Goal: Information Seeking & Learning: Learn about a topic

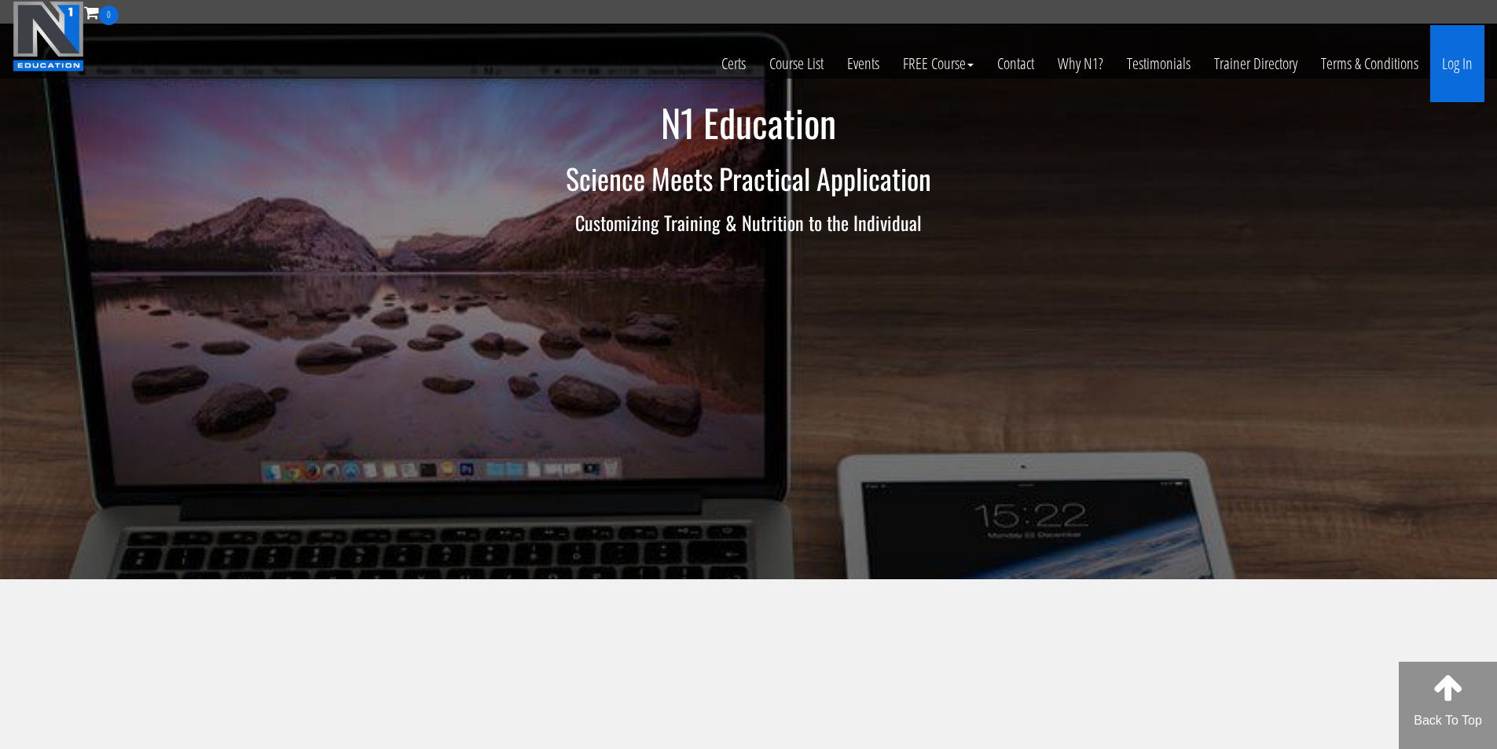
click at [1451, 72] on link "Log In" at bounding box center [1457, 63] width 54 height 77
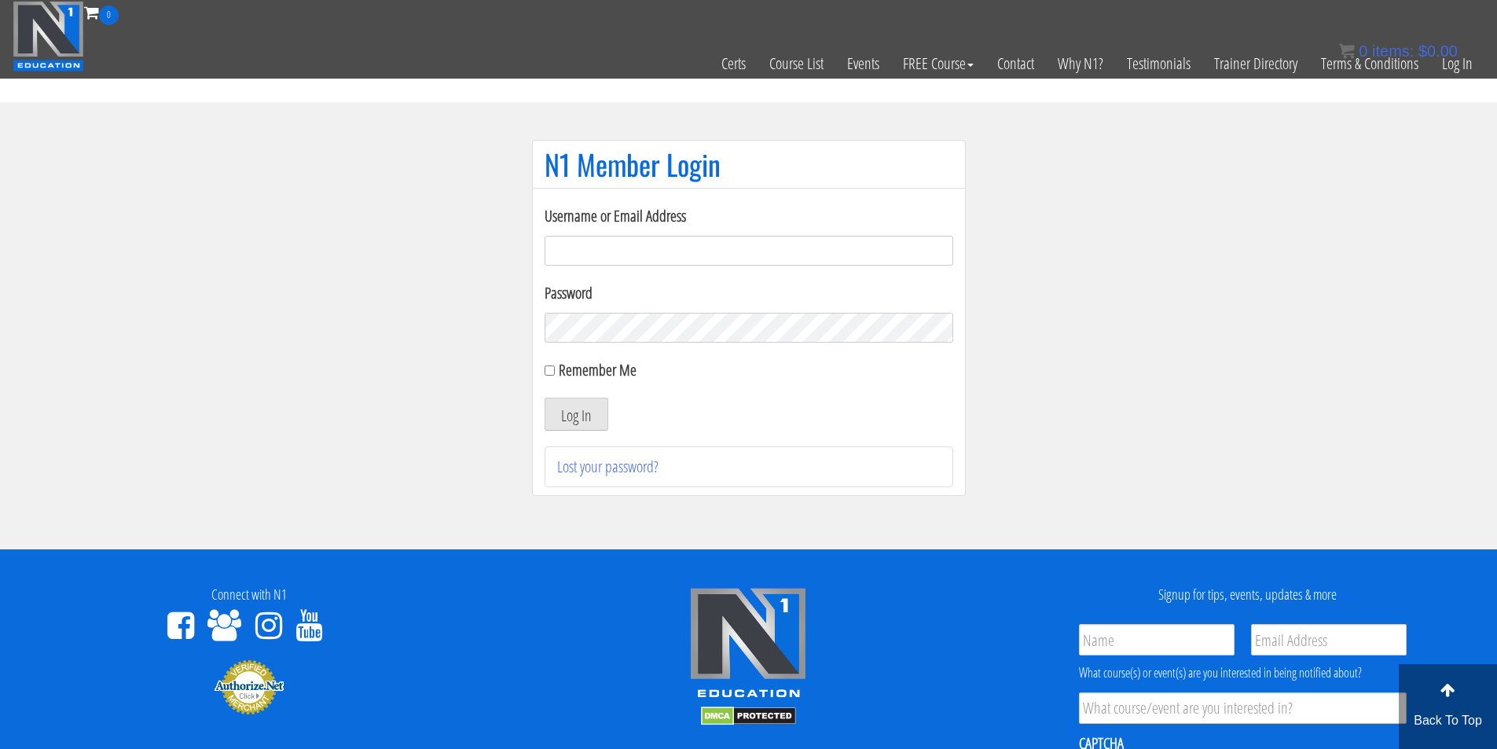
click at [570, 253] on input "Username or Email Address" at bounding box center [748, 251] width 409 height 30
type input "fmancin"
click at [583, 412] on button "Log In" at bounding box center [576, 414] width 64 height 33
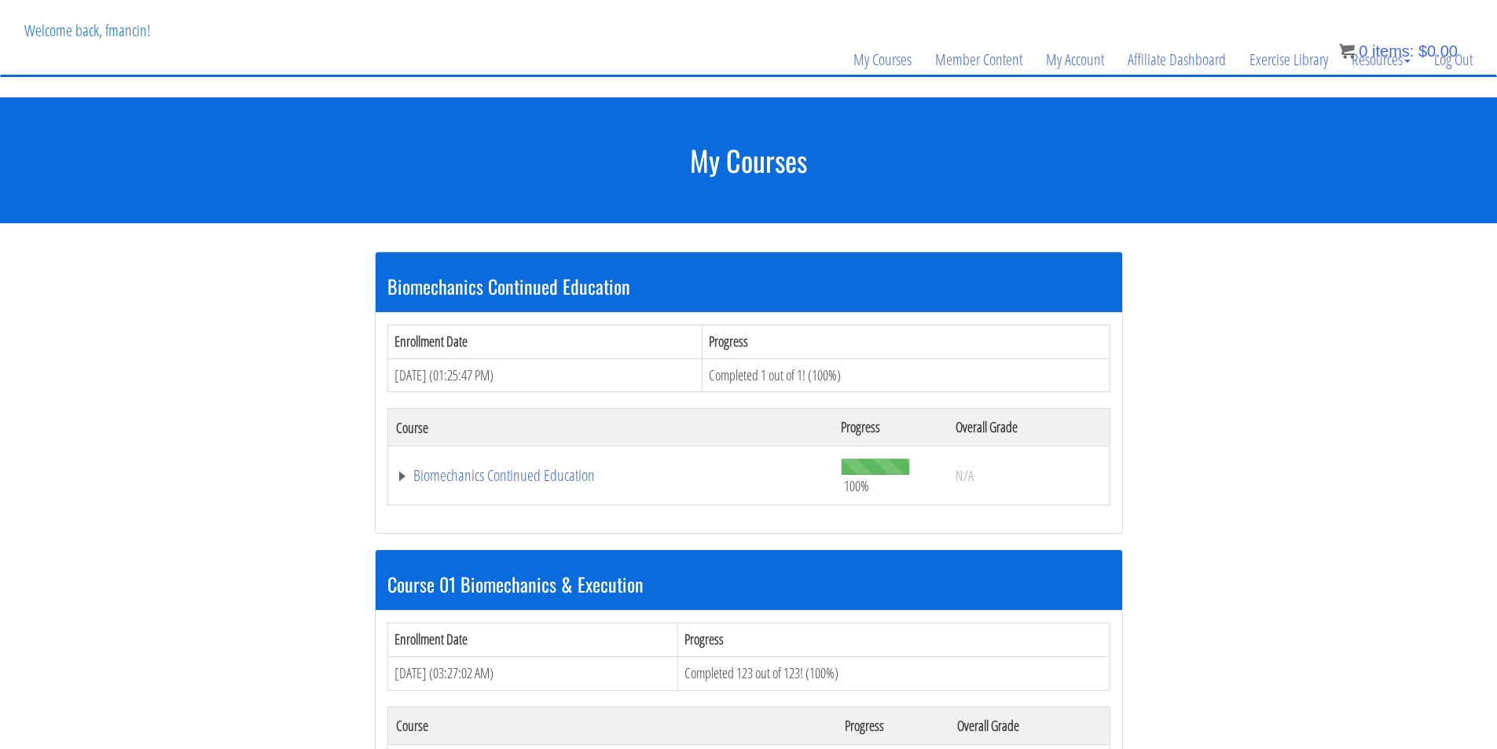
scroll to position [262, 0]
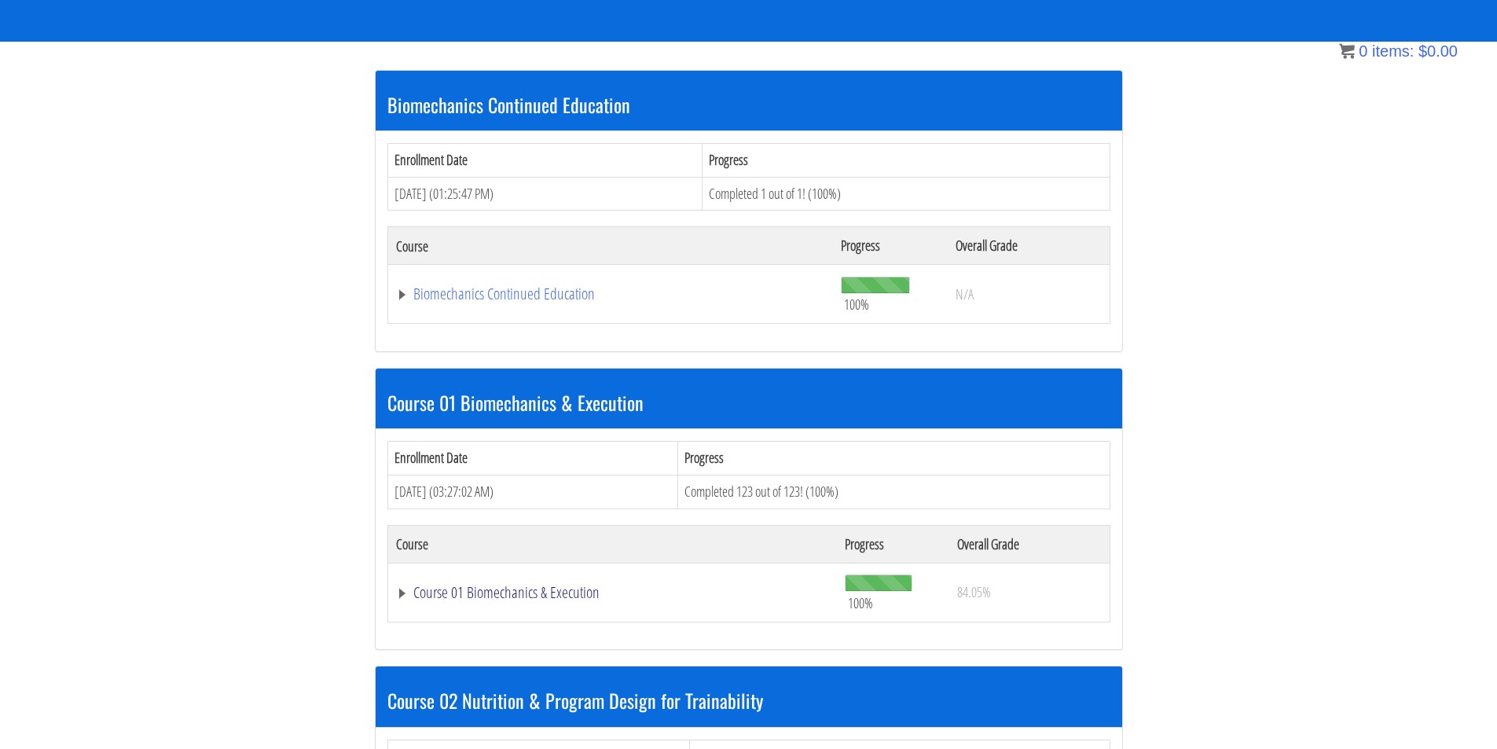
click at [555, 592] on link "Course 01 Biomechanics & Execution" at bounding box center [613, 593] width 434 height 16
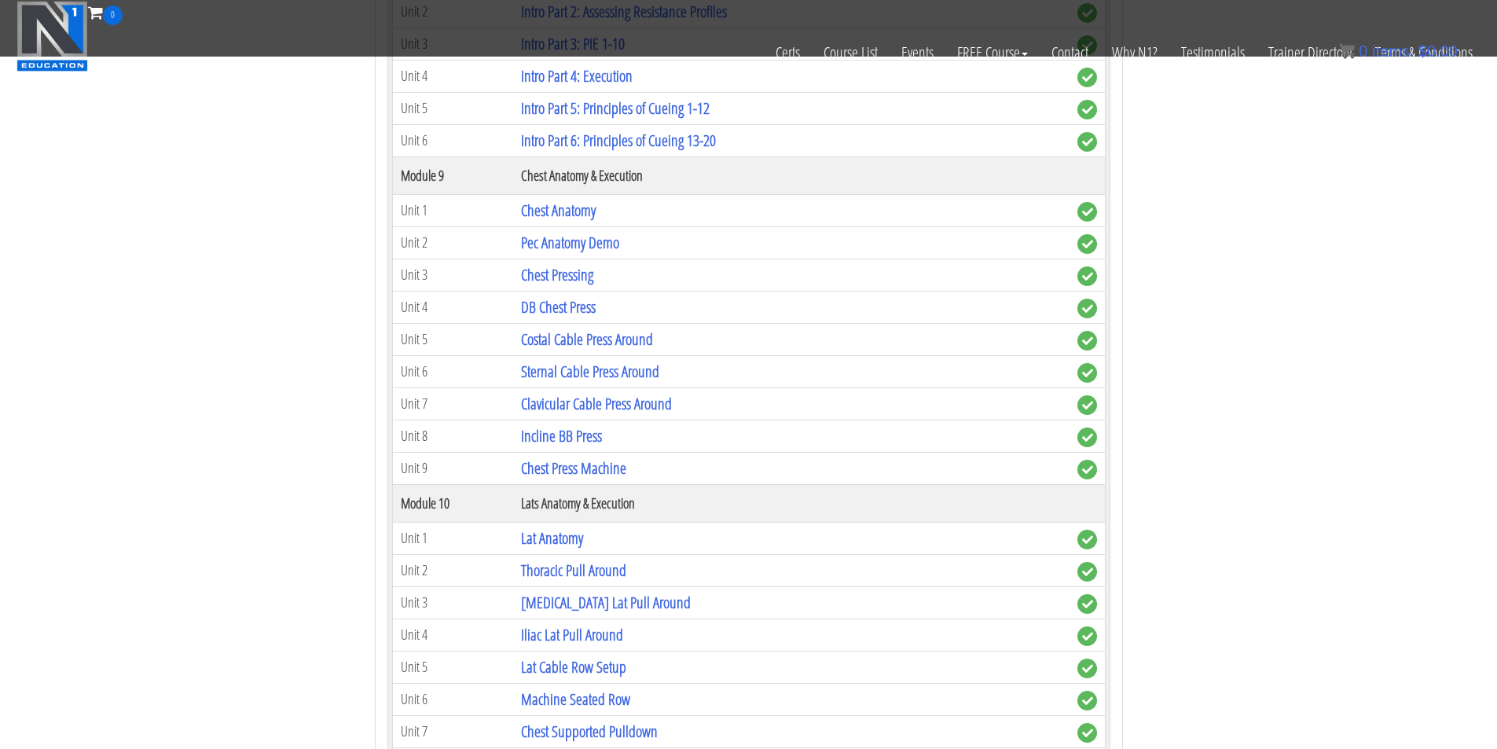
scroll to position [2619, 0]
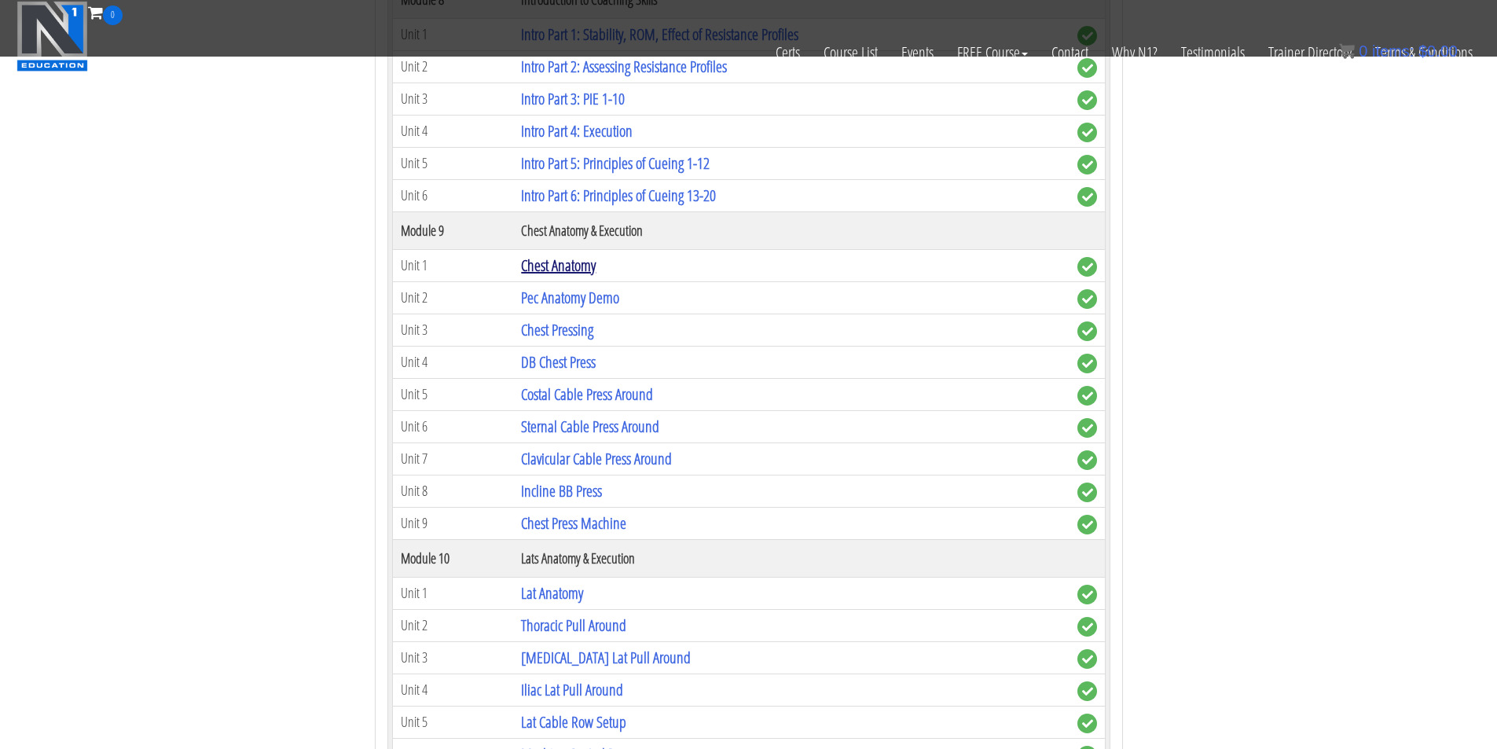
click at [594, 266] on link "Chest Anatomy" at bounding box center [558, 265] width 75 height 21
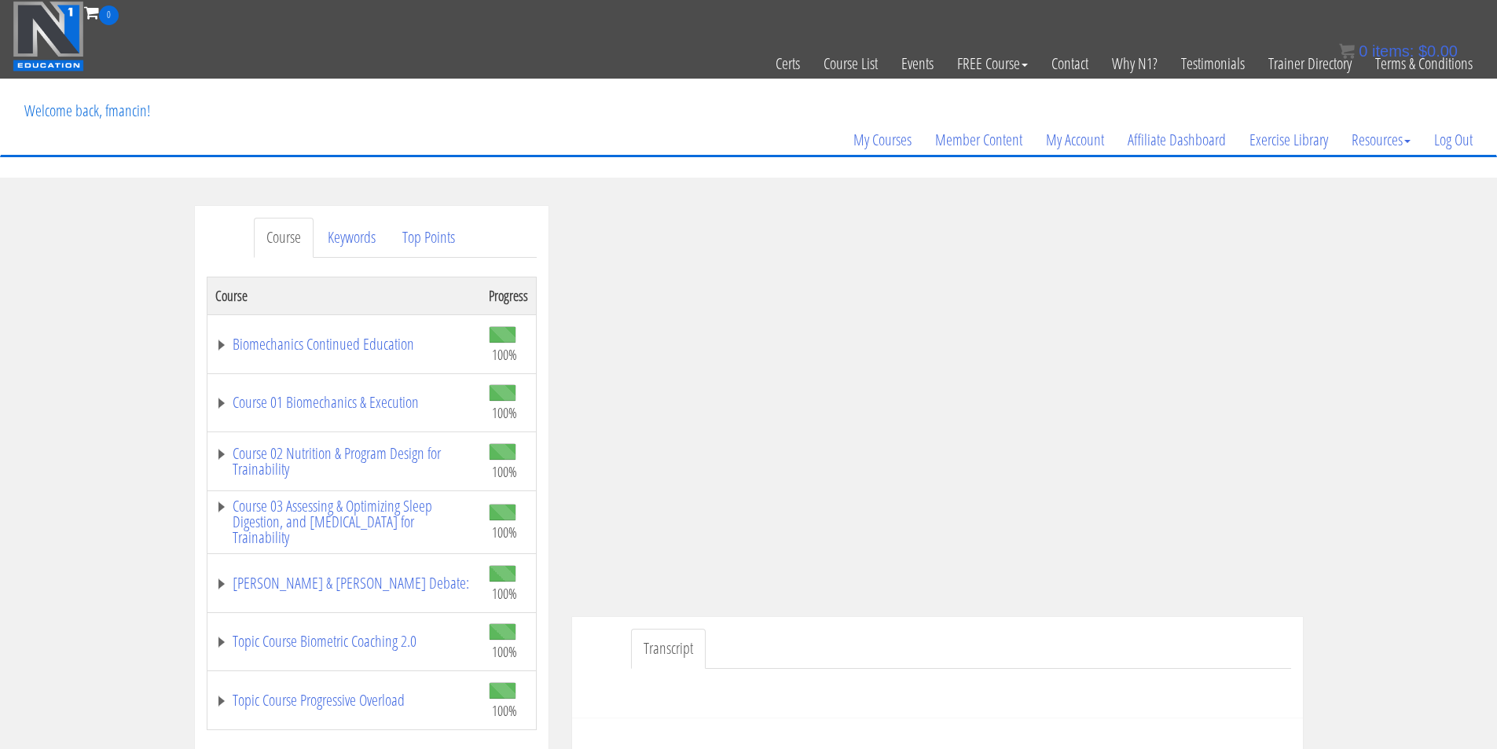
scroll to position [131, 0]
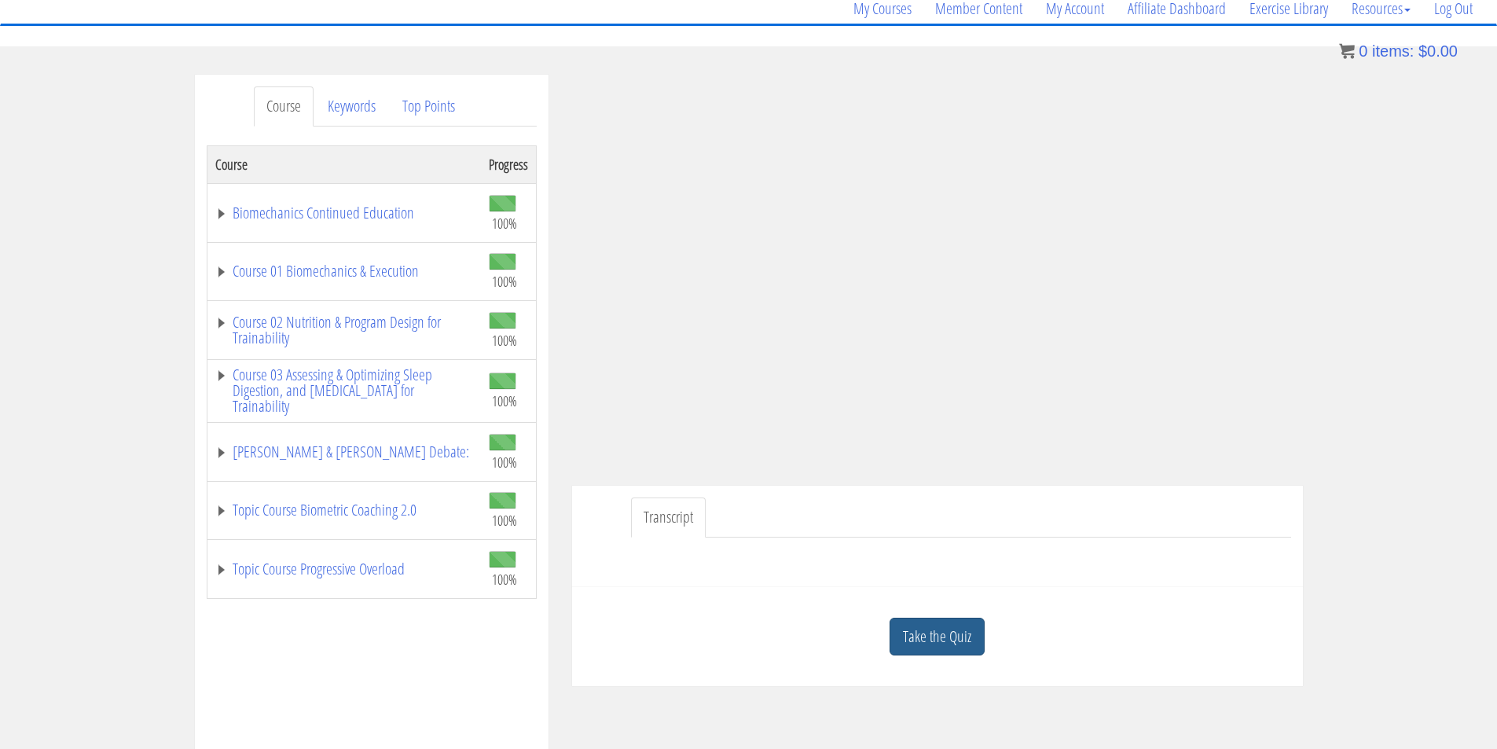
click at [948, 645] on link "Take the Quiz" at bounding box center [936, 637] width 95 height 38
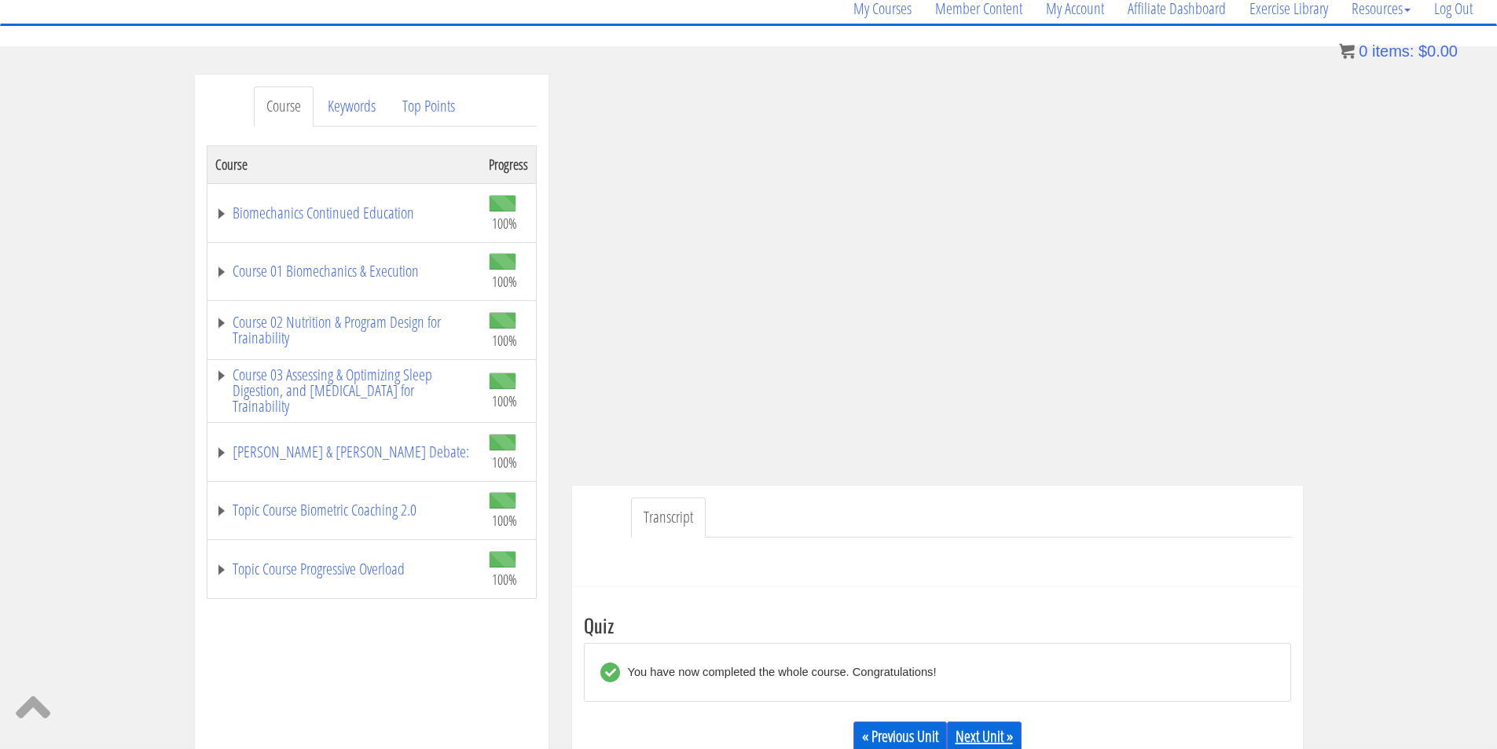
click at [992, 730] on link "Next Unit »" at bounding box center [984, 736] width 75 height 30
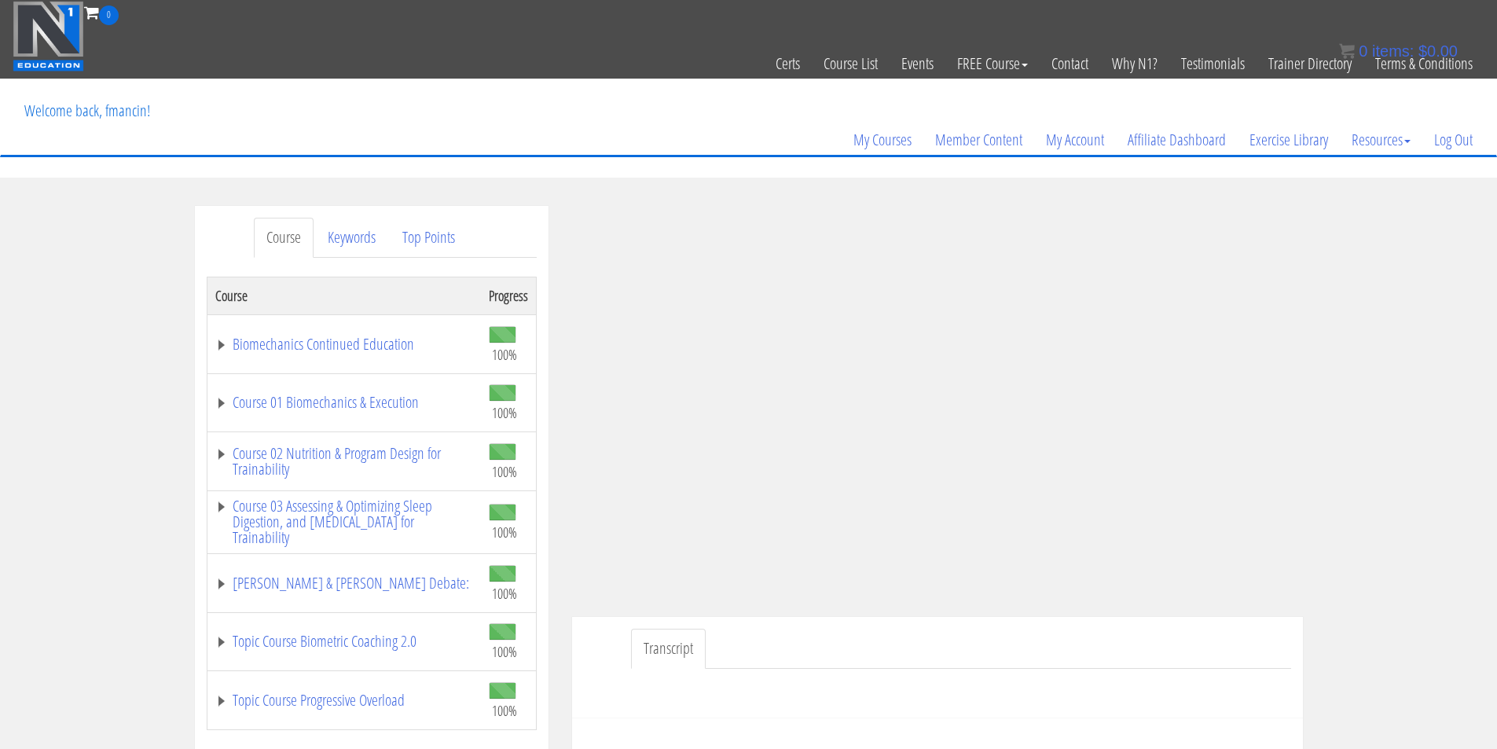
scroll to position [131, 0]
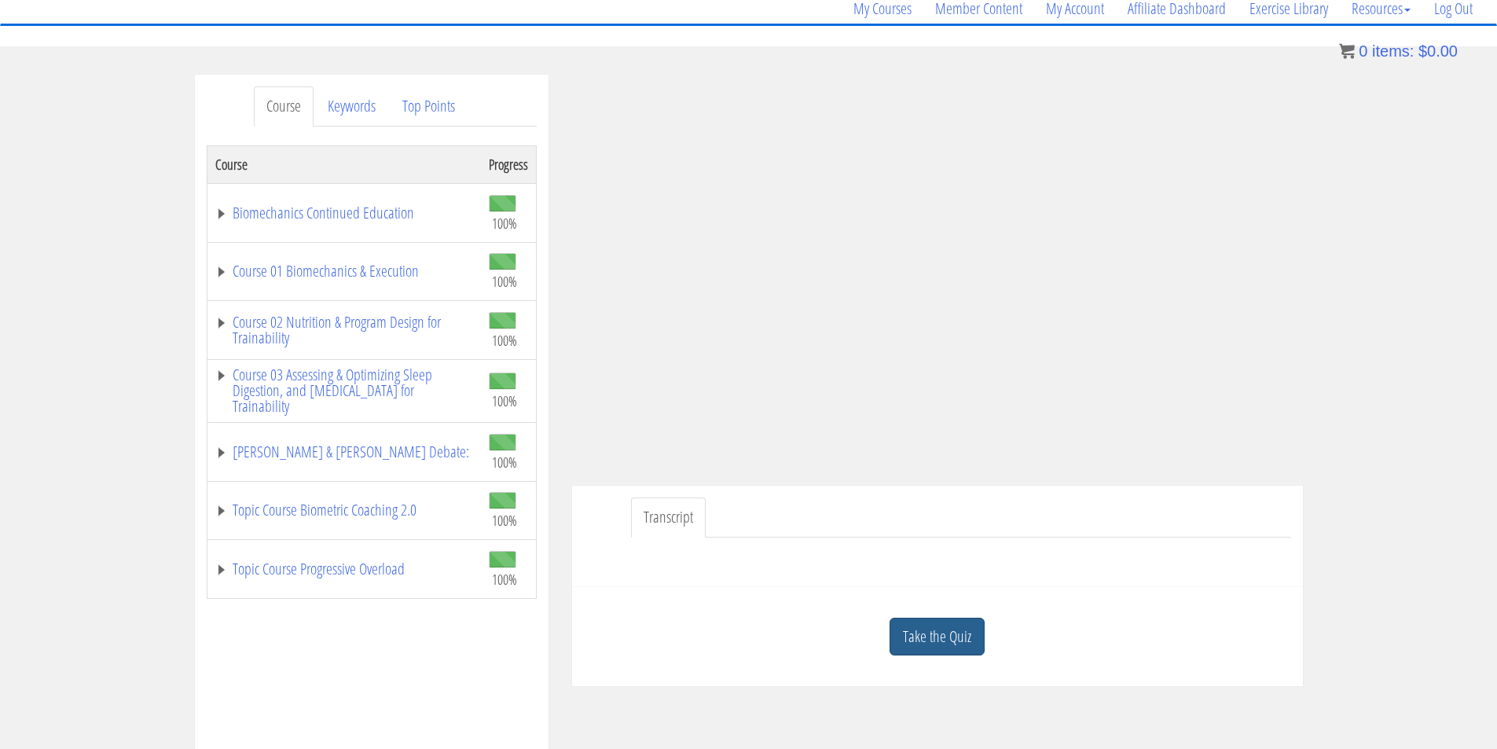
click at [955, 631] on link "Take the Quiz" at bounding box center [936, 637] width 95 height 38
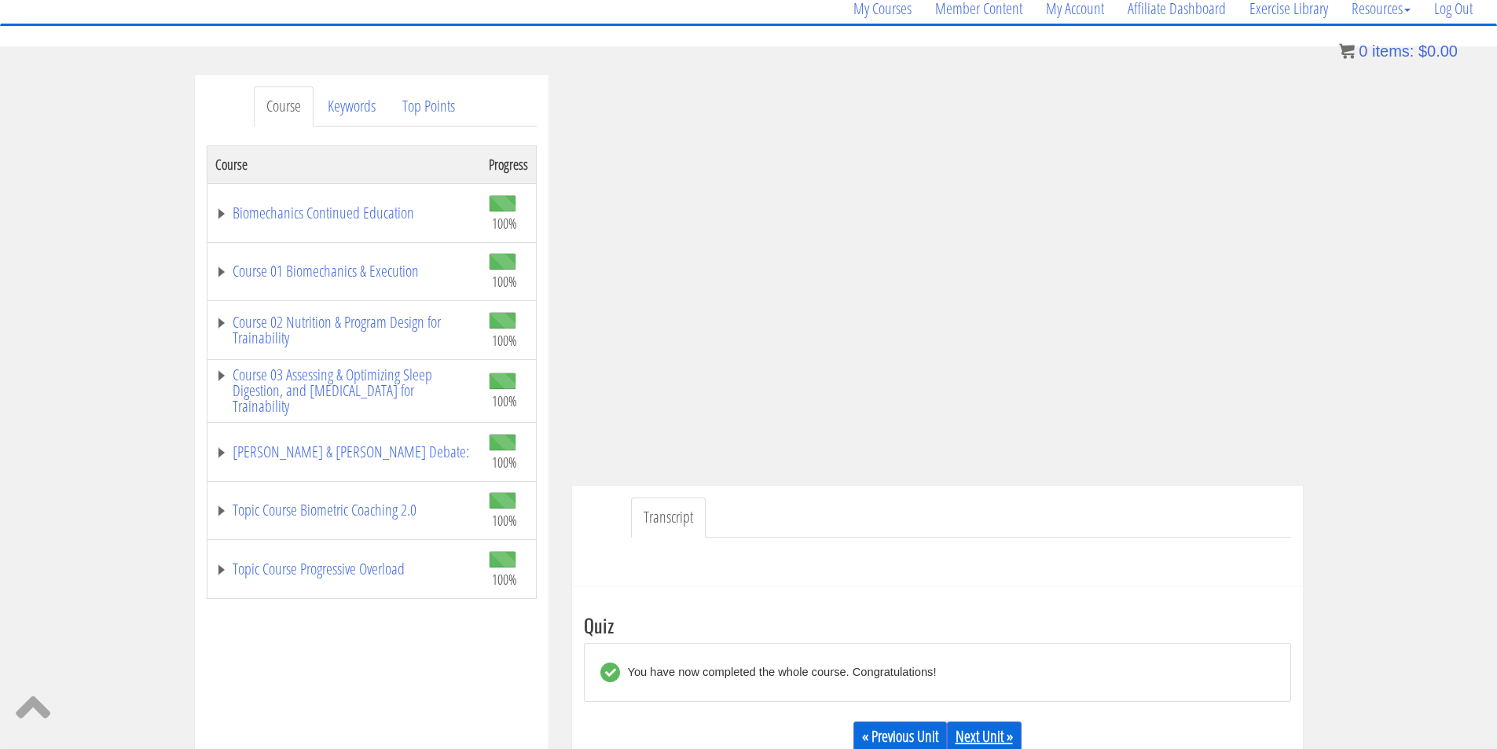
click at [975, 722] on div "« Previous Unit Next Unit »" at bounding box center [937, 735] width 707 height 53
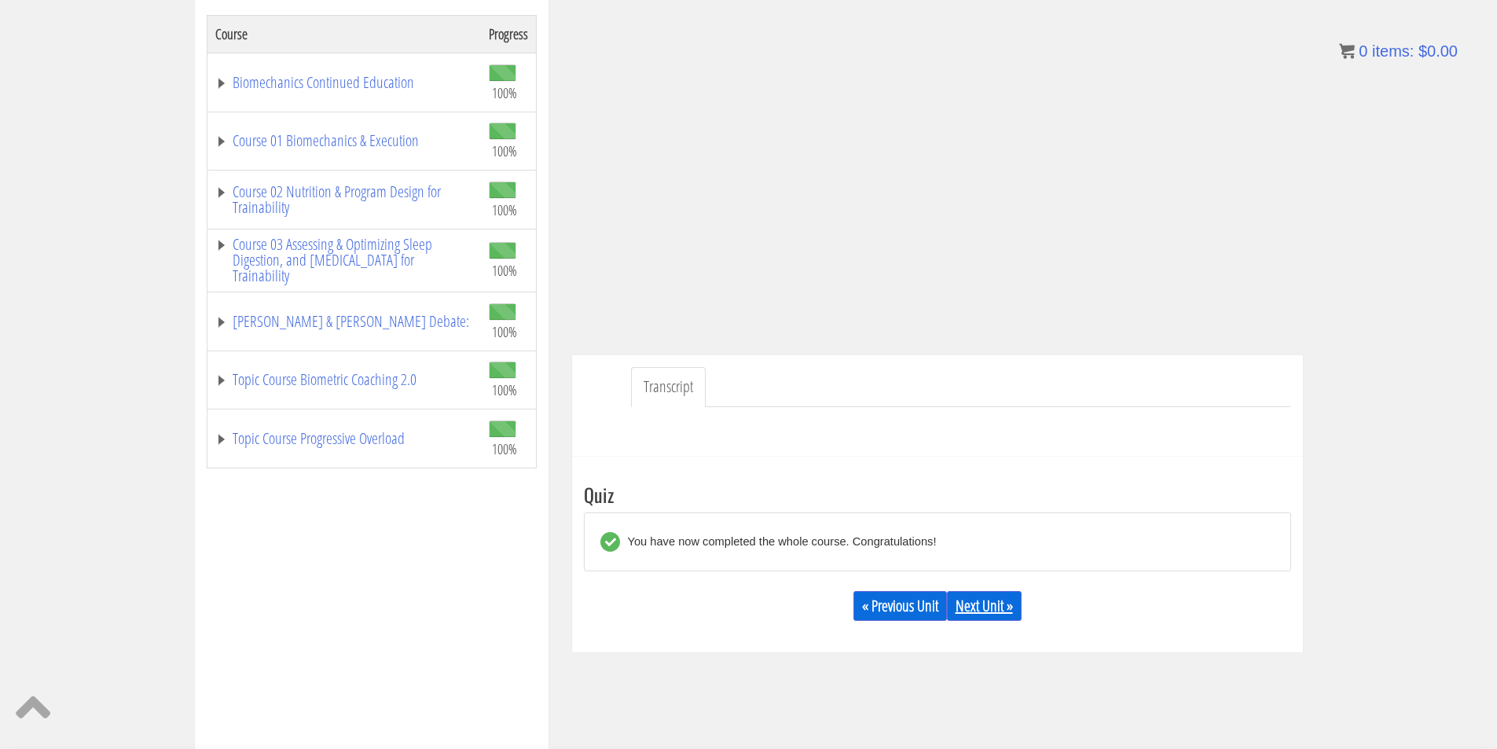
click at [990, 607] on link "Next Unit »" at bounding box center [984, 606] width 75 height 30
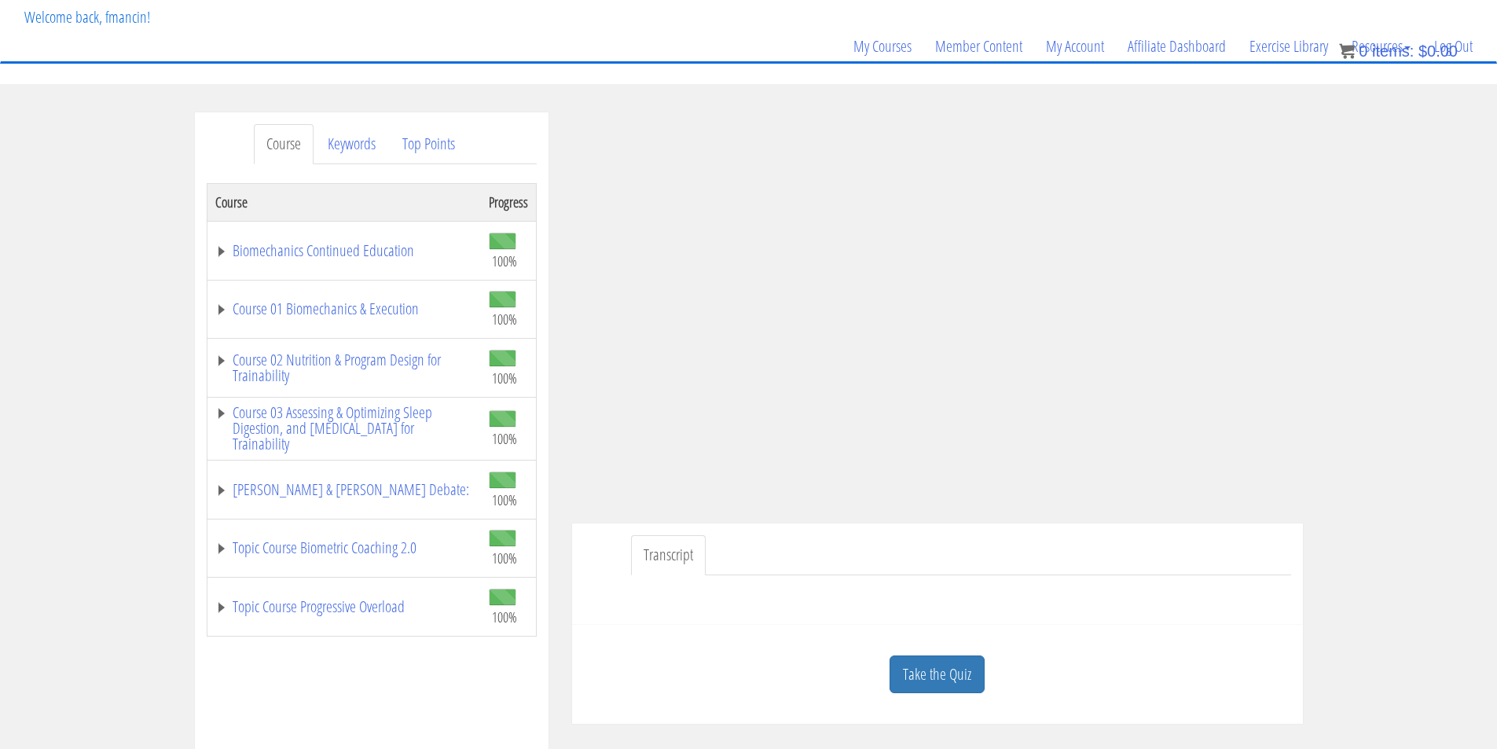
scroll to position [131, 0]
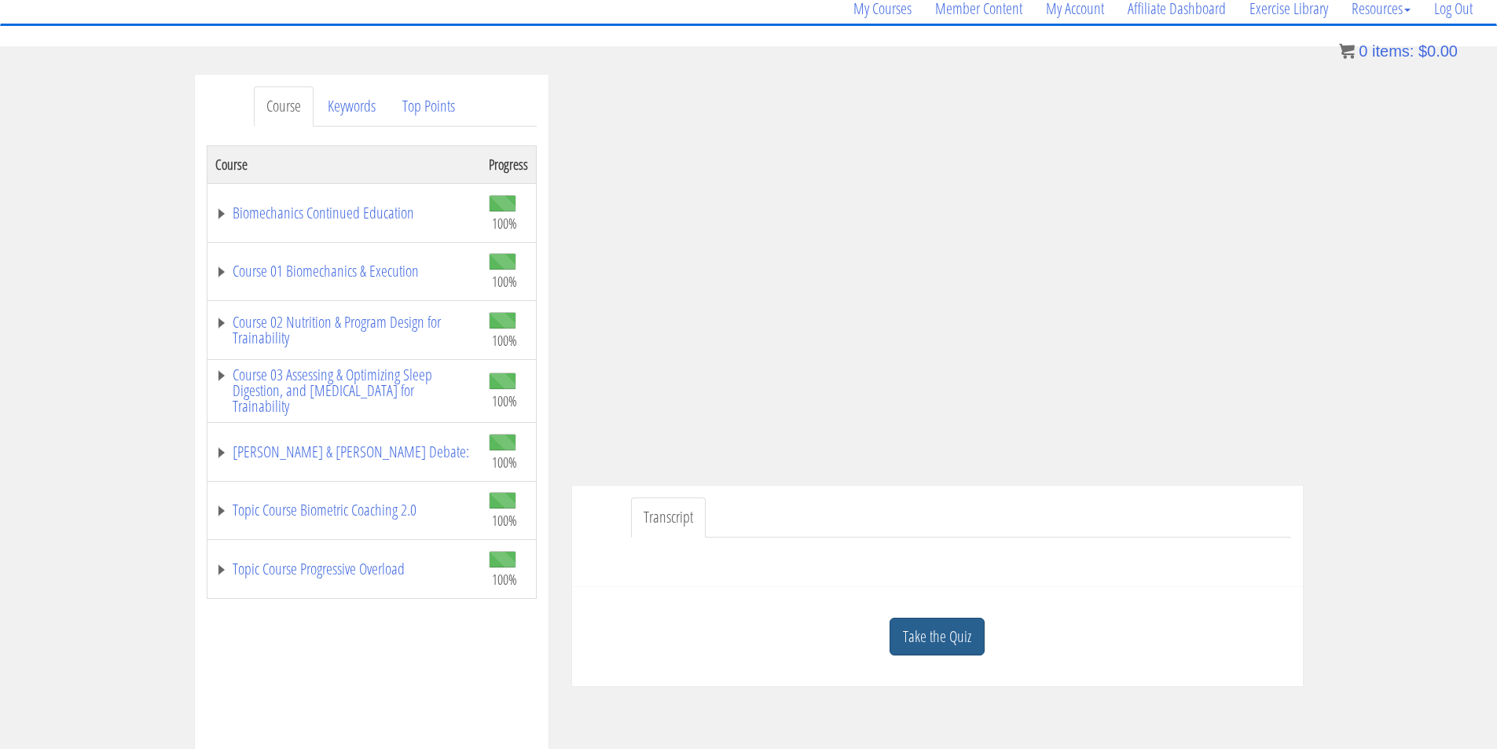
click at [926, 646] on link "Take the Quiz" at bounding box center [936, 637] width 95 height 38
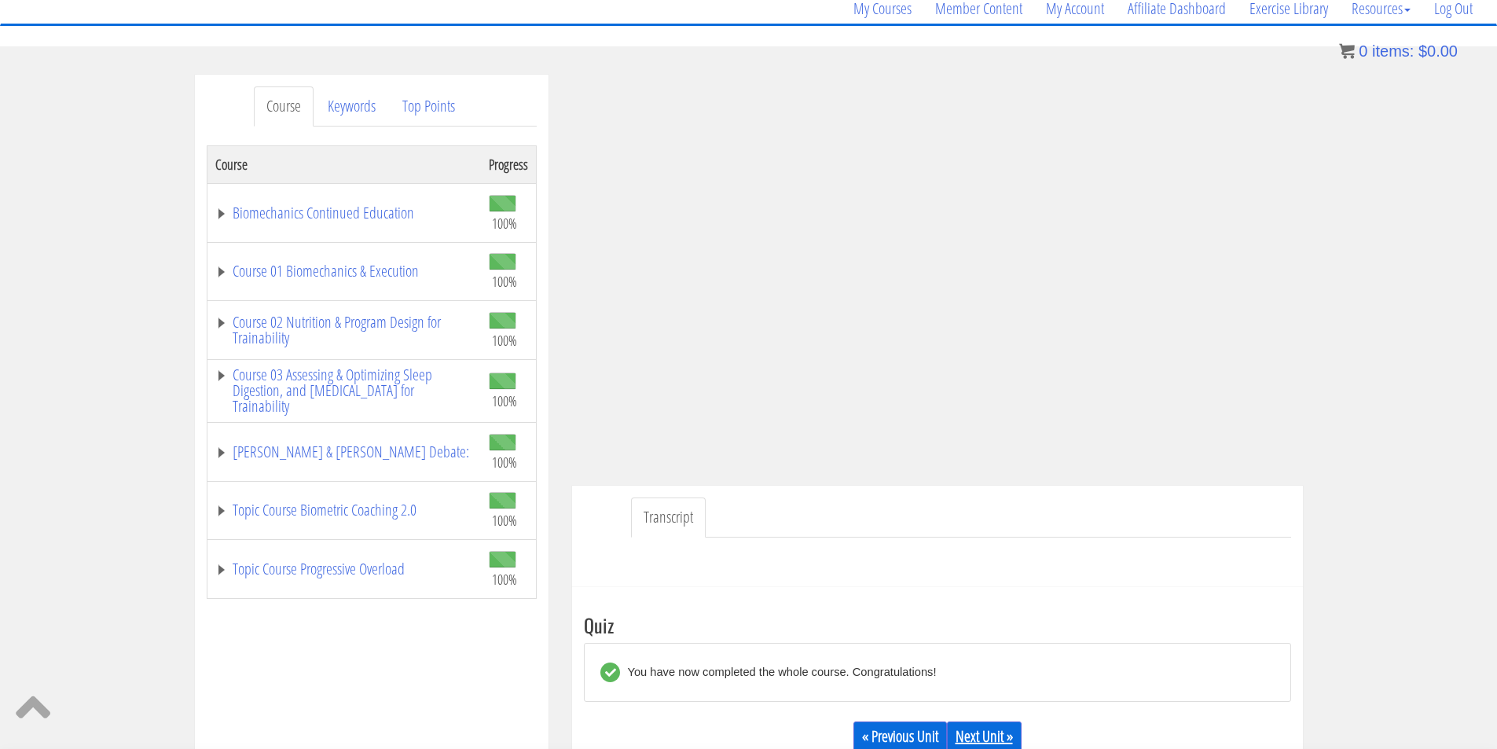
click at [985, 735] on link "Next Unit »" at bounding box center [984, 736] width 75 height 30
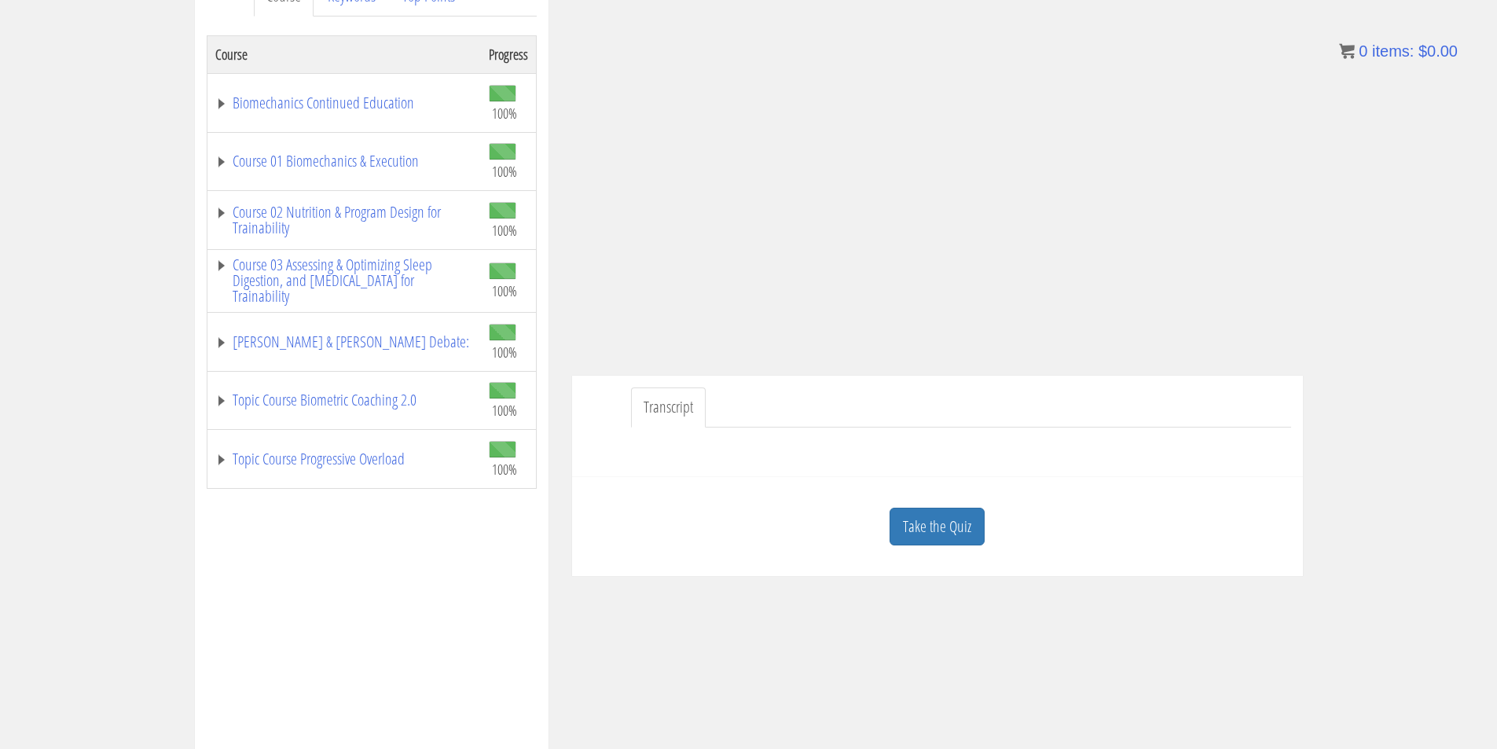
scroll to position [262, 0]
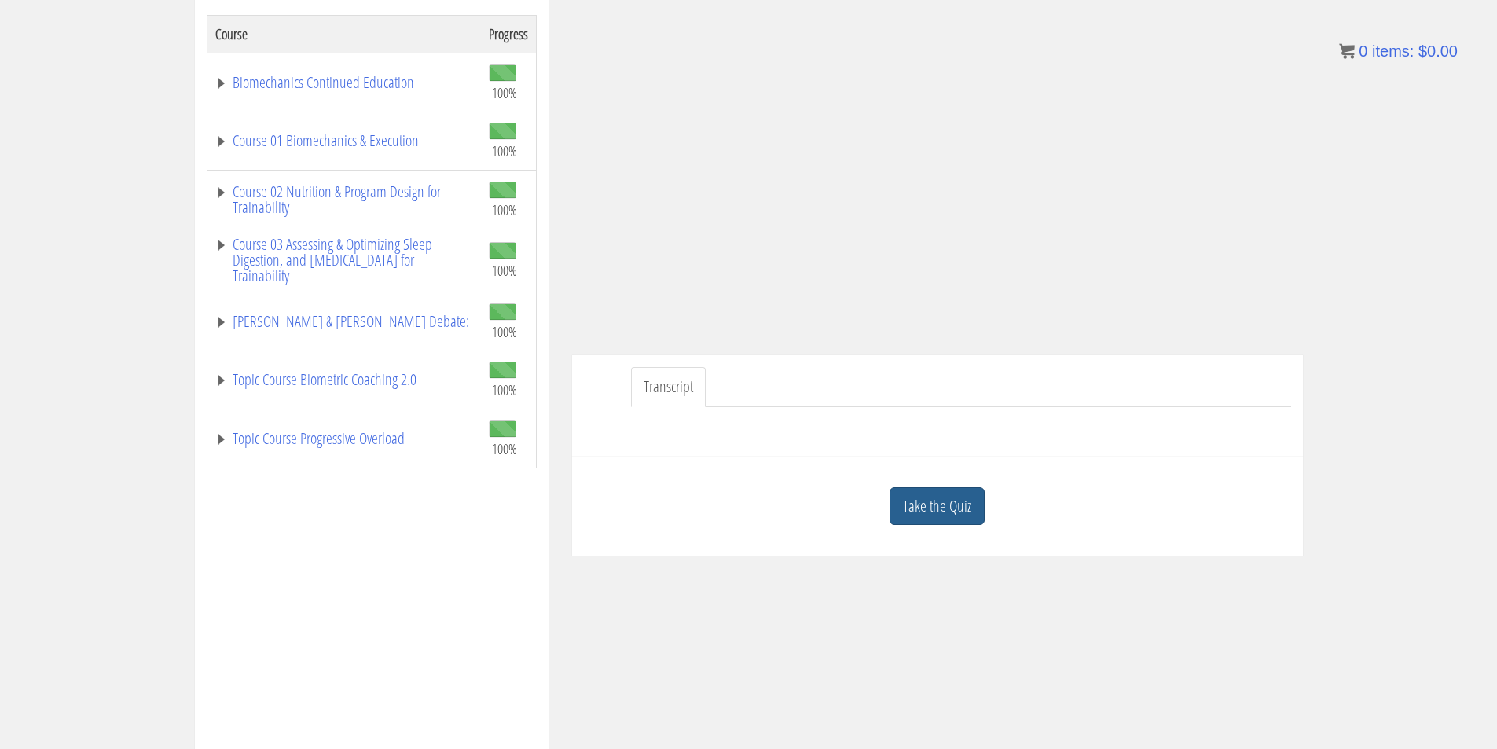
click at [973, 515] on link "Take the Quiz" at bounding box center [936, 506] width 95 height 38
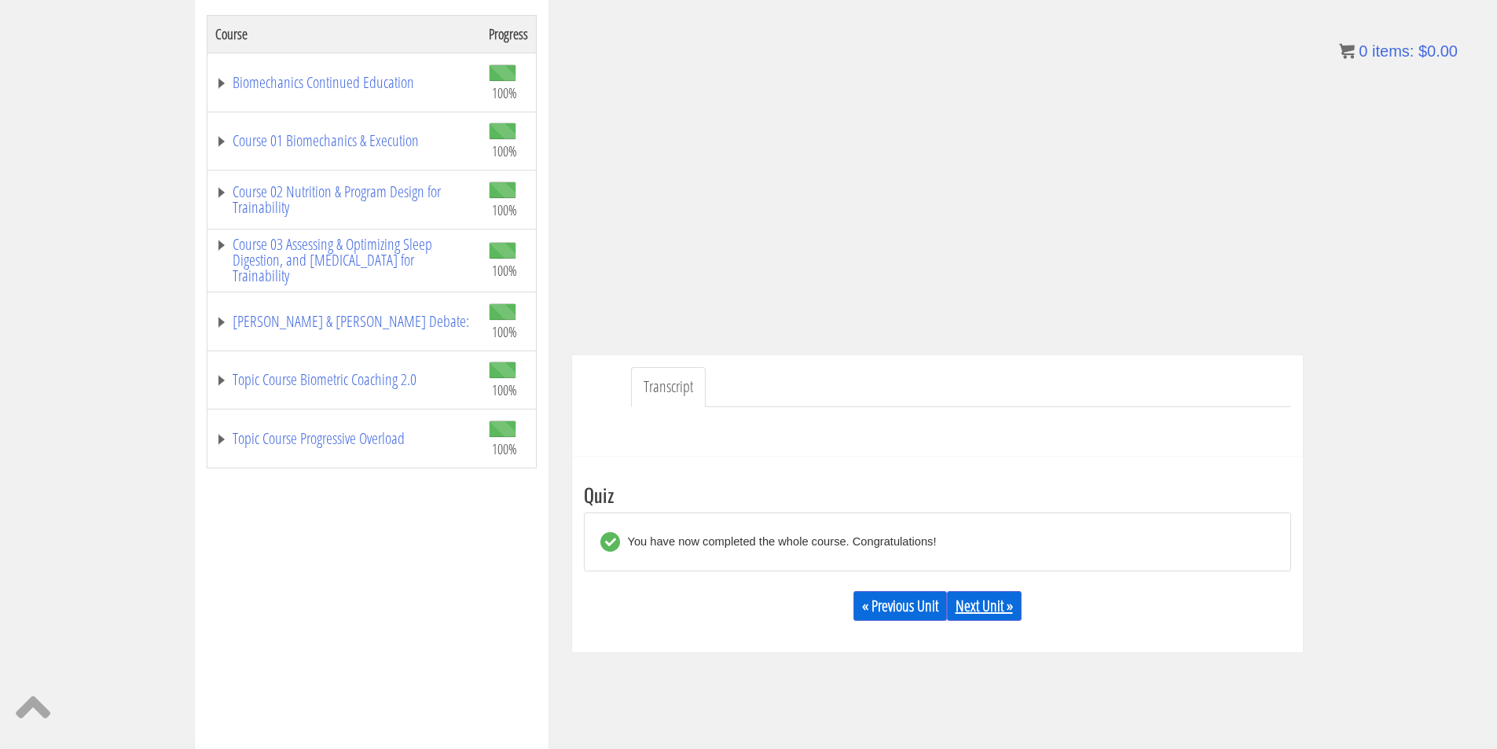
click at [994, 597] on link "Next Unit »" at bounding box center [984, 606] width 75 height 30
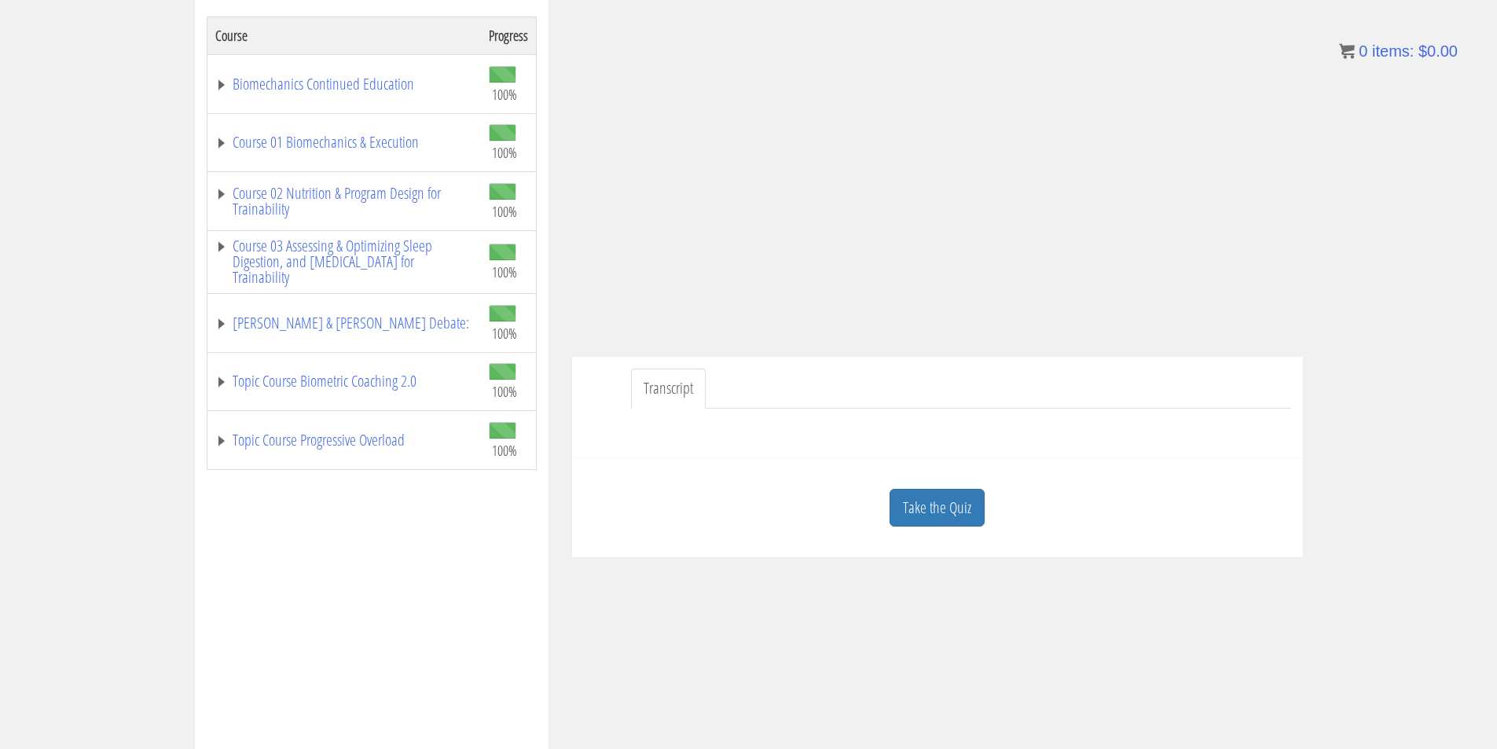
scroll to position [262, 0]
click at [966, 507] on link "Take the Quiz" at bounding box center [936, 506] width 95 height 38
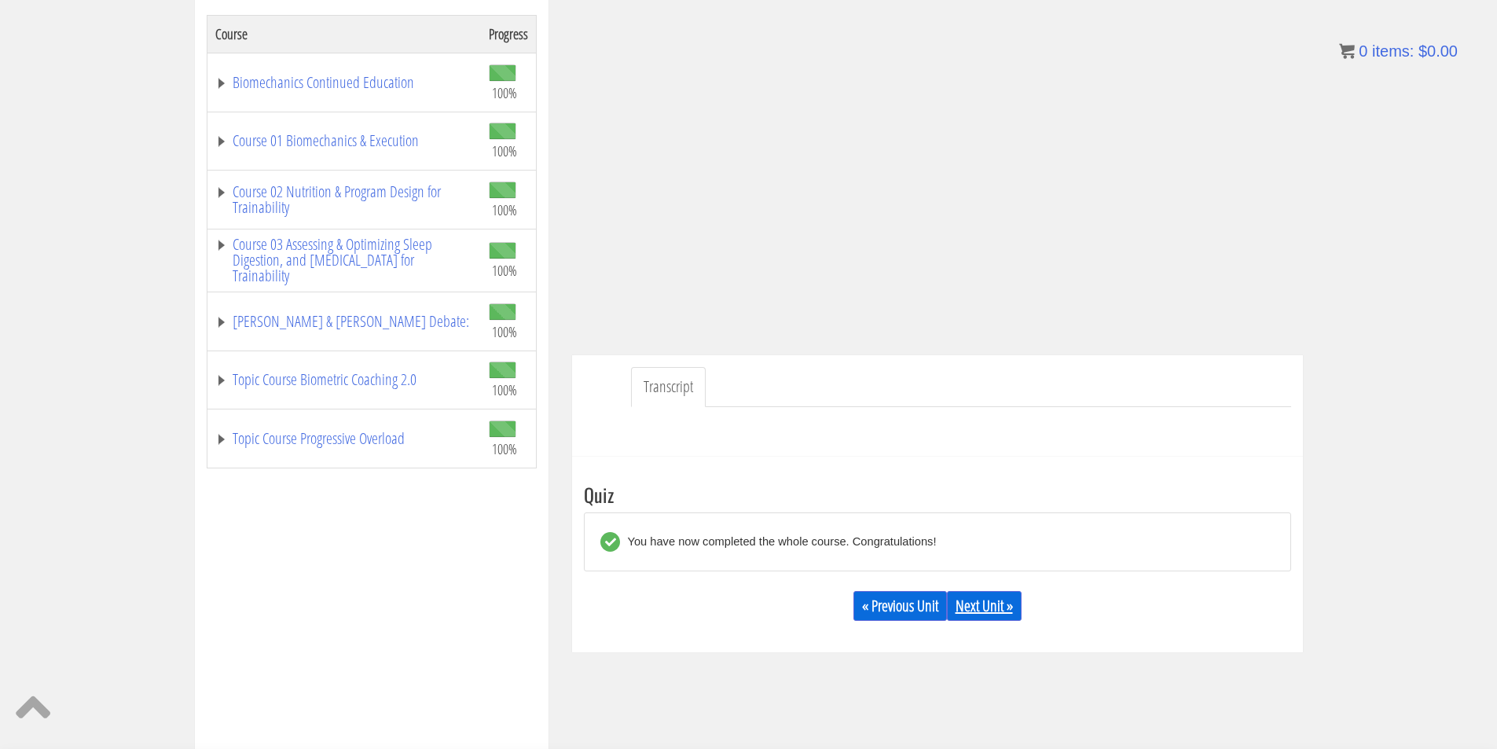
click at [981, 599] on link "Next Unit »" at bounding box center [984, 606] width 75 height 30
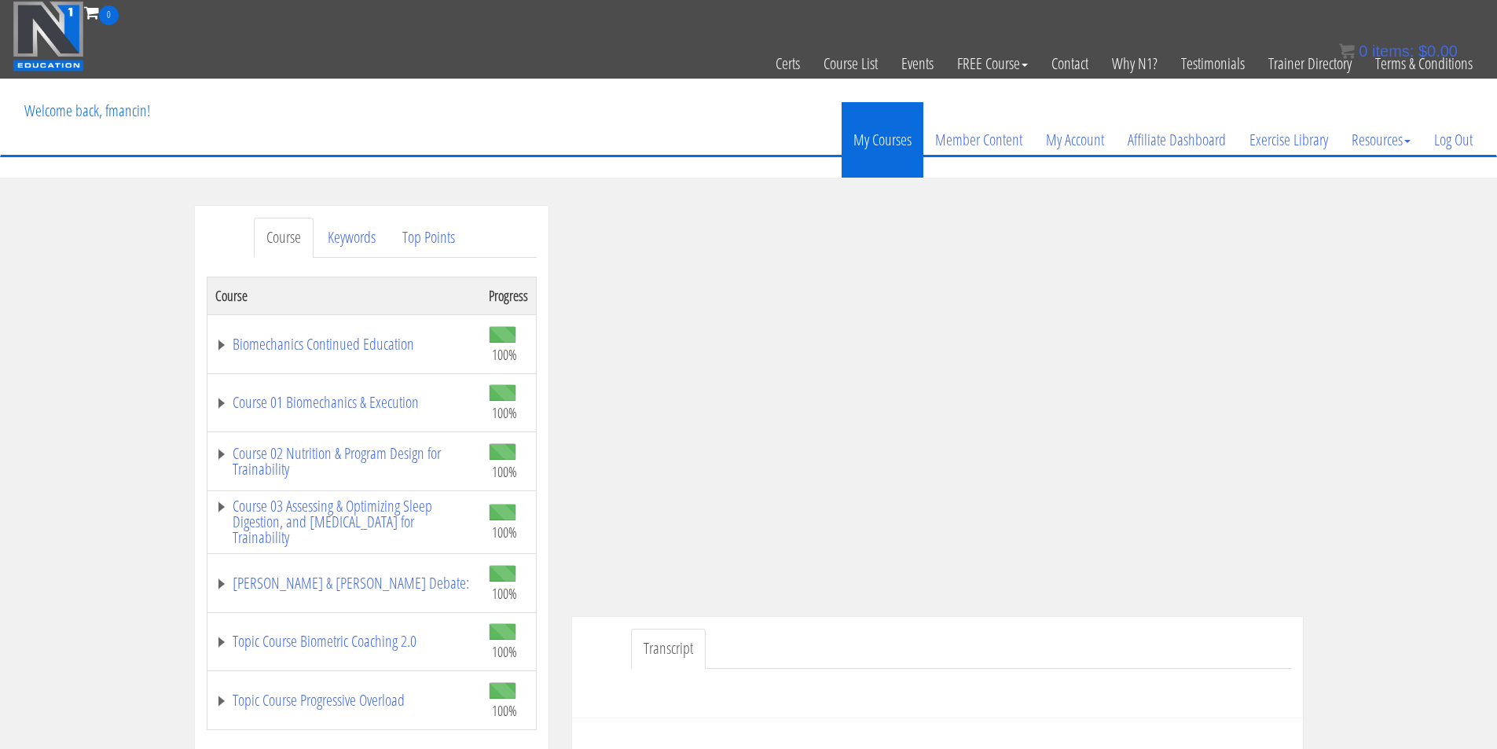
click at [895, 149] on link "My Courses" at bounding box center [882, 139] width 82 height 75
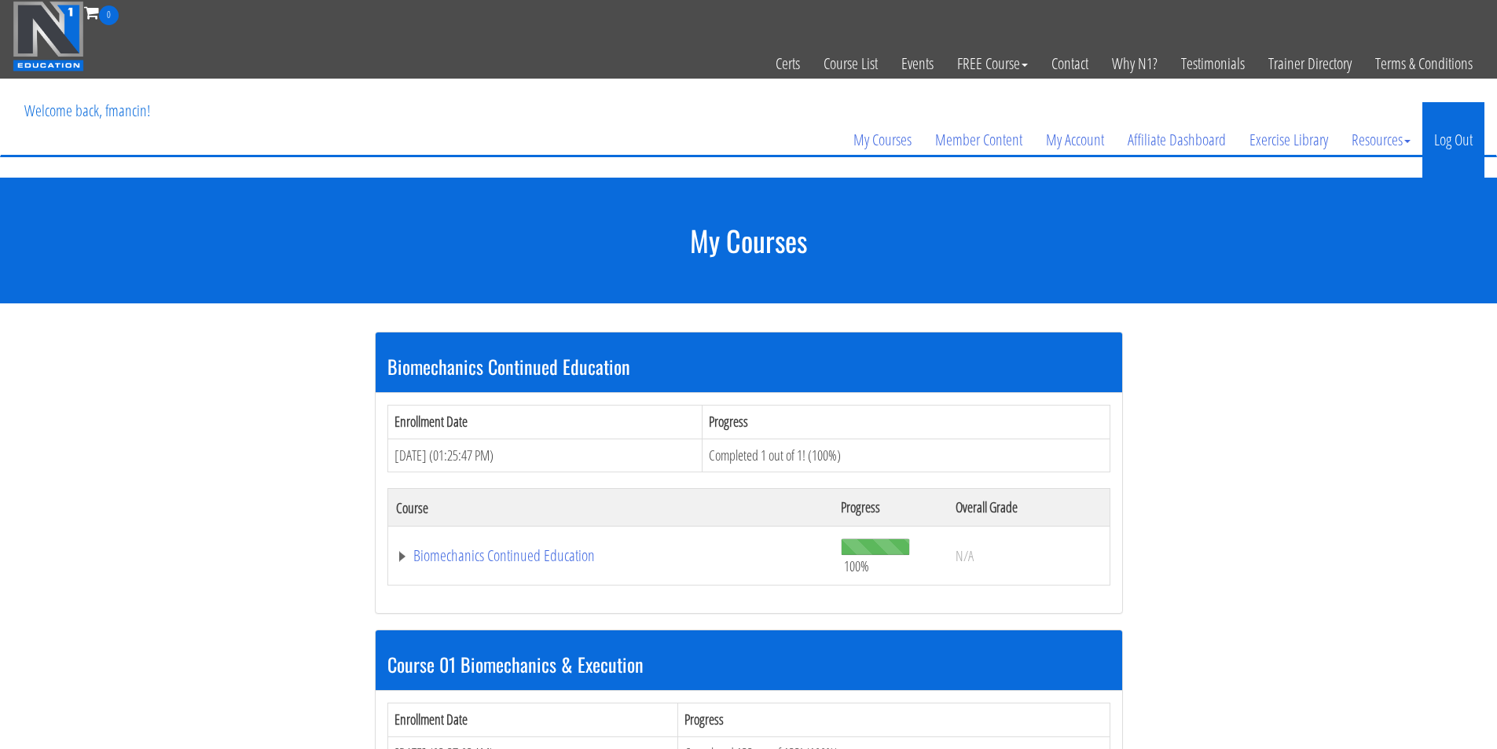
click at [1450, 140] on link "Log Out" at bounding box center [1453, 139] width 62 height 75
